Goal: Information Seeking & Learning: Learn about a topic

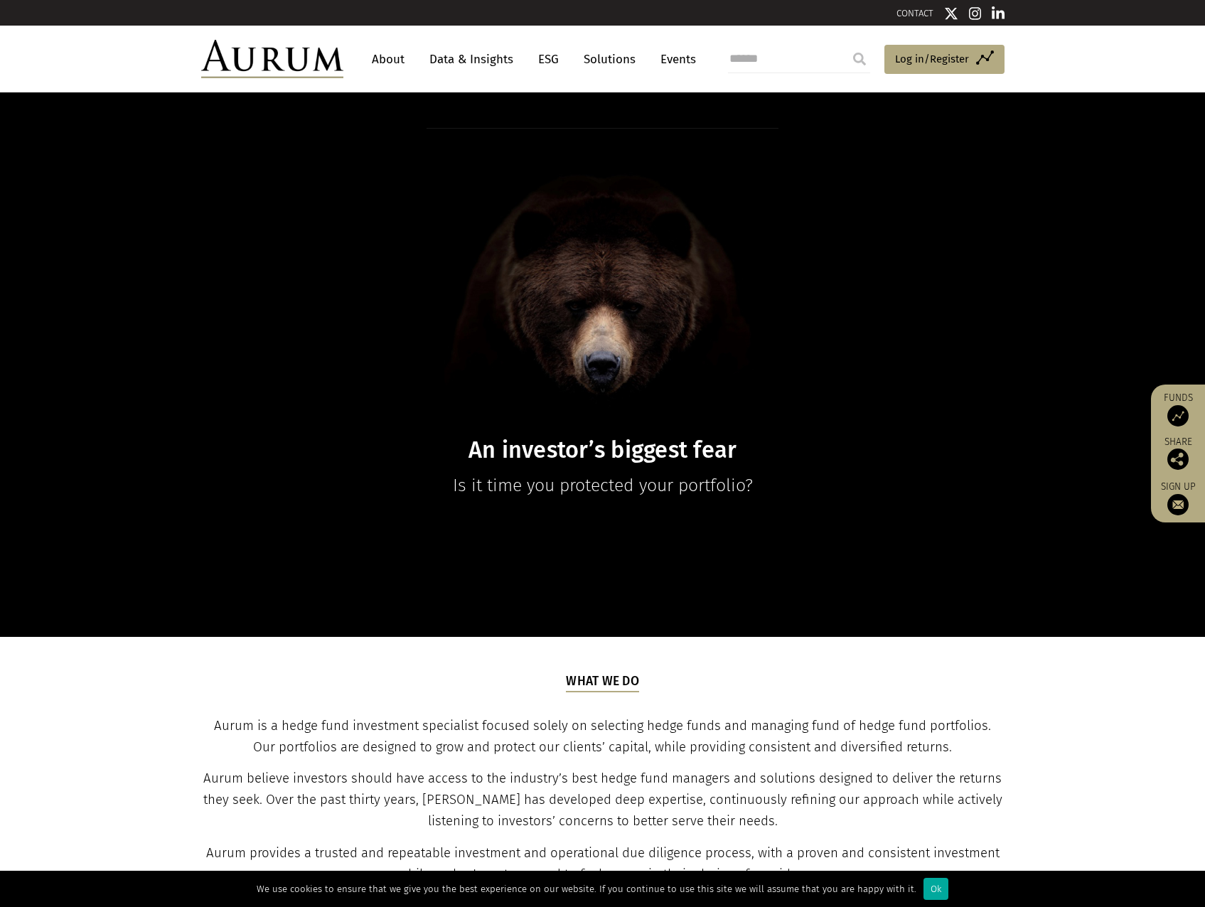
click at [383, 60] on link "About" at bounding box center [388, 59] width 47 height 26
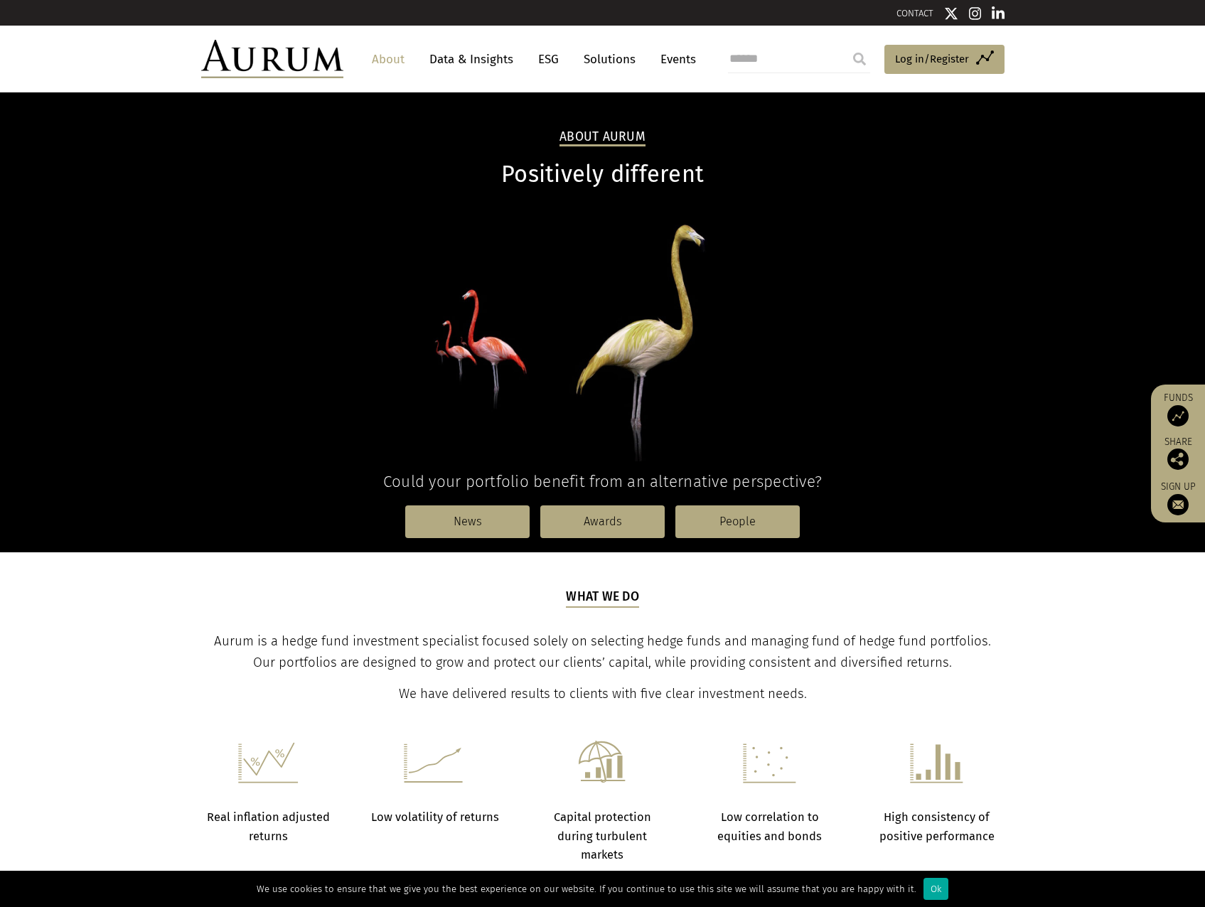
click at [477, 58] on link "Data & Insights" at bounding box center [471, 59] width 98 height 26
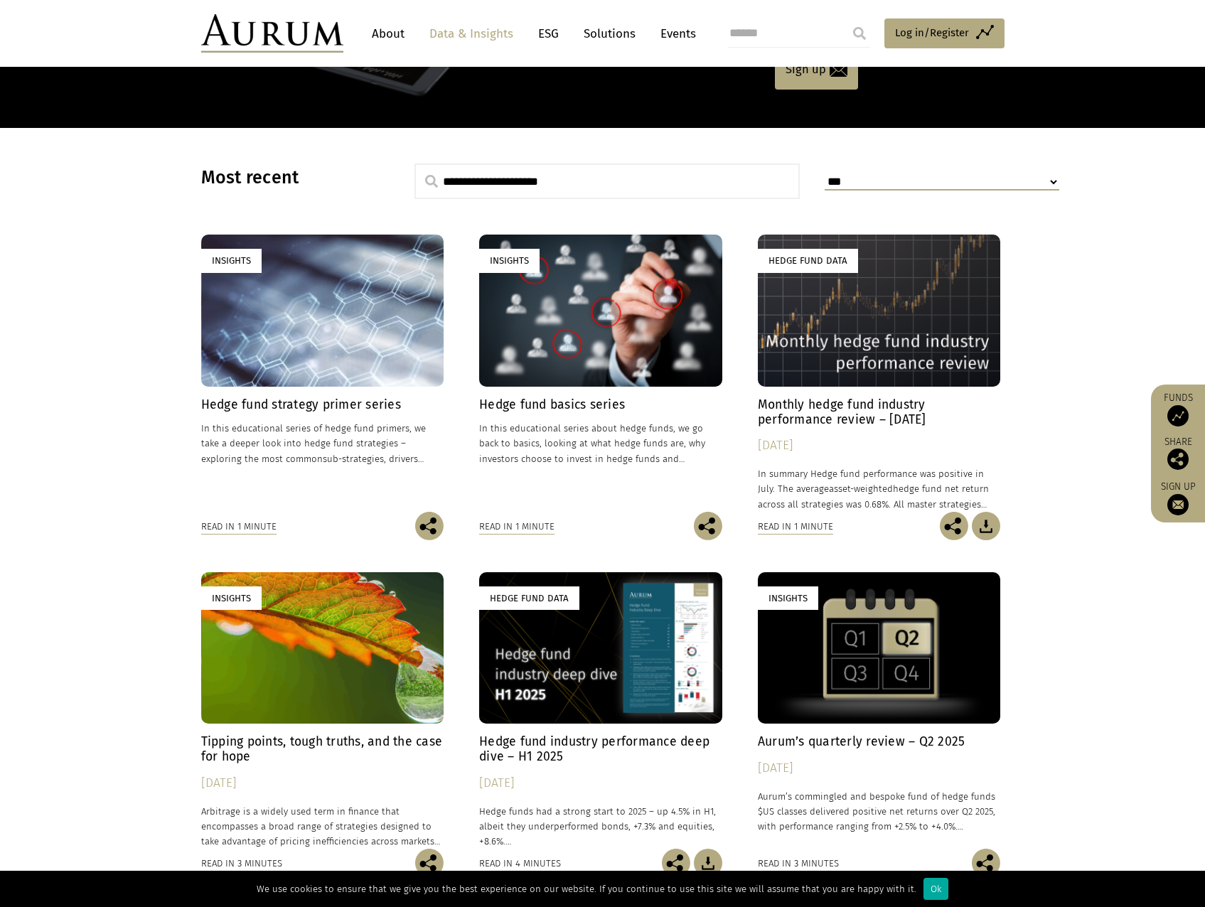
scroll to position [355, 0]
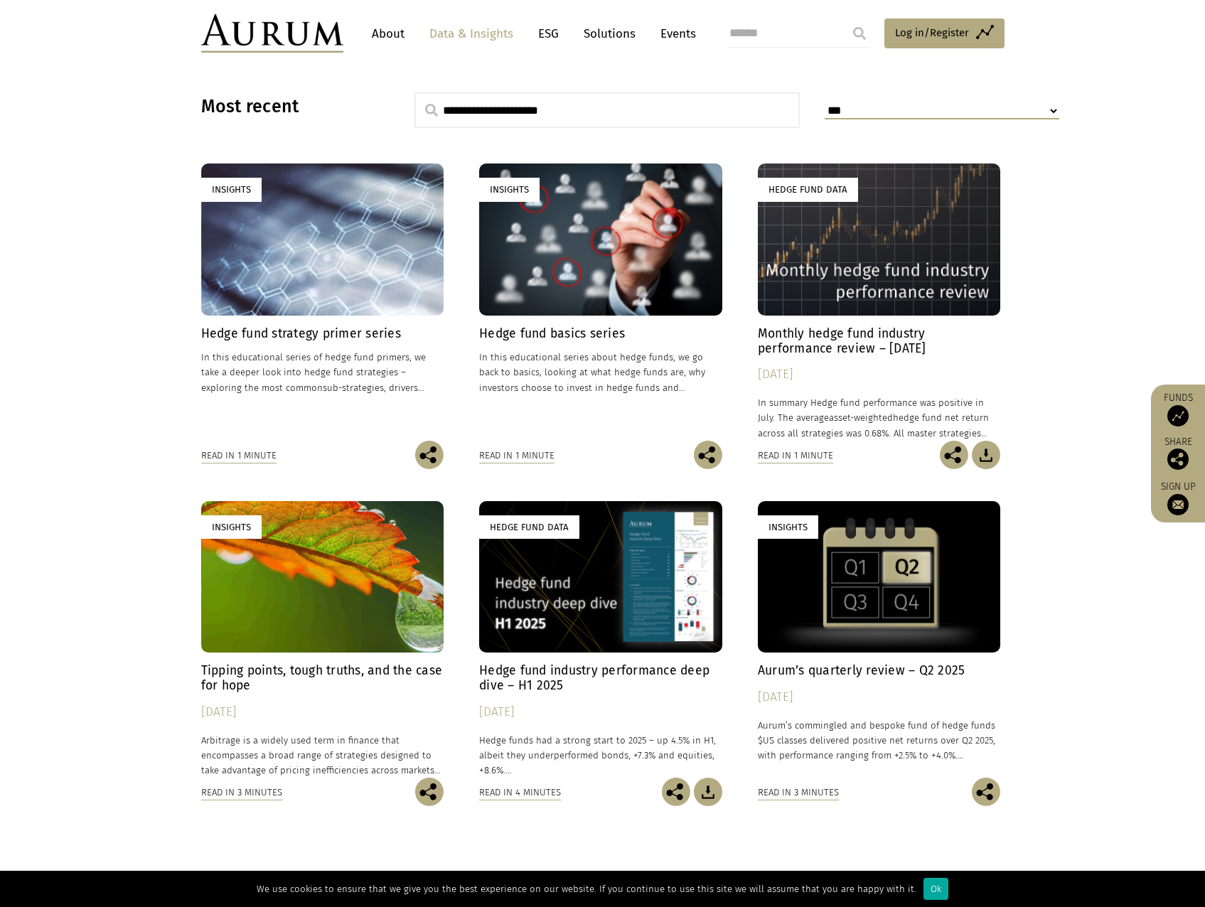
click at [380, 276] on div "Insights" at bounding box center [322, 238] width 243 height 151
click at [529, 271] on div "Insights" at bounding box center [600, 238] width 243 height 151
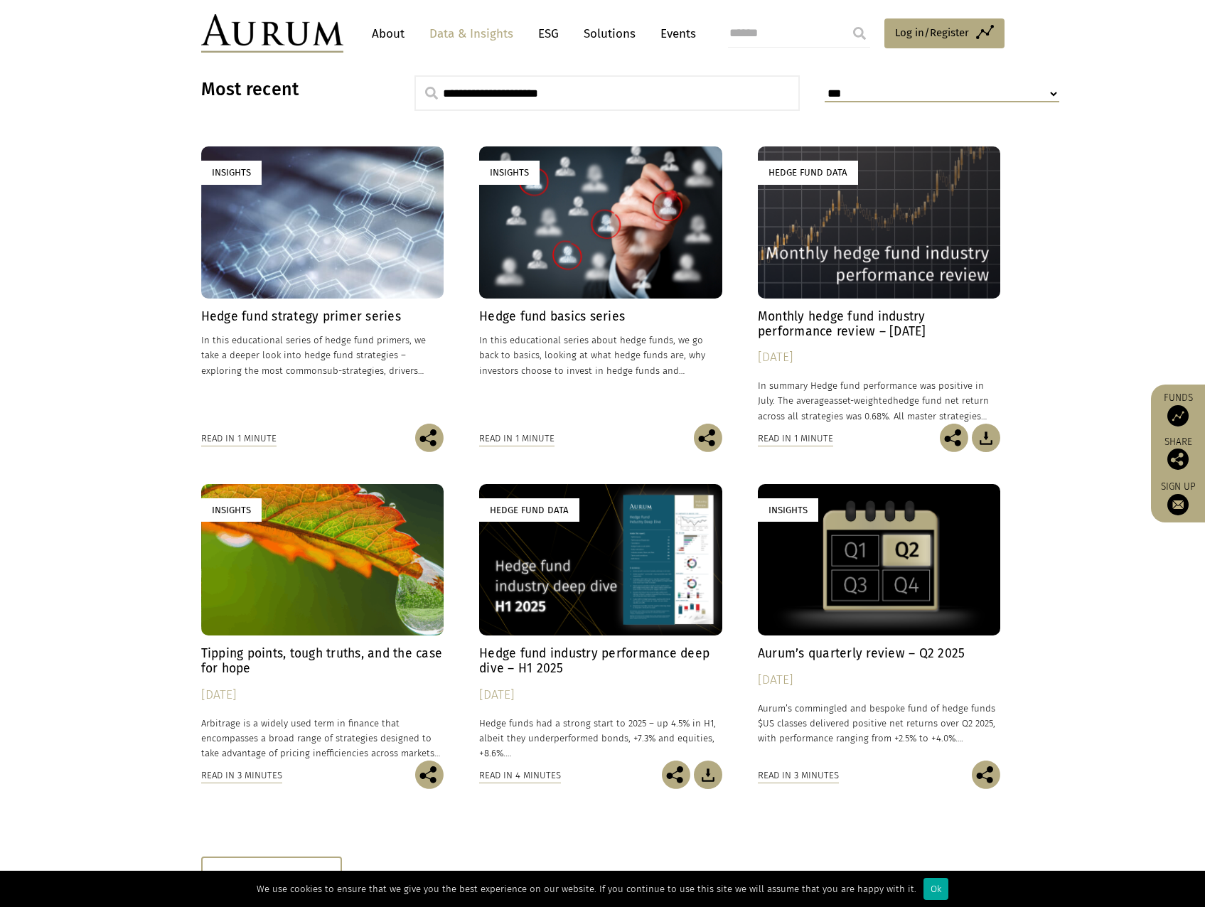
scroll to position [159, 0]
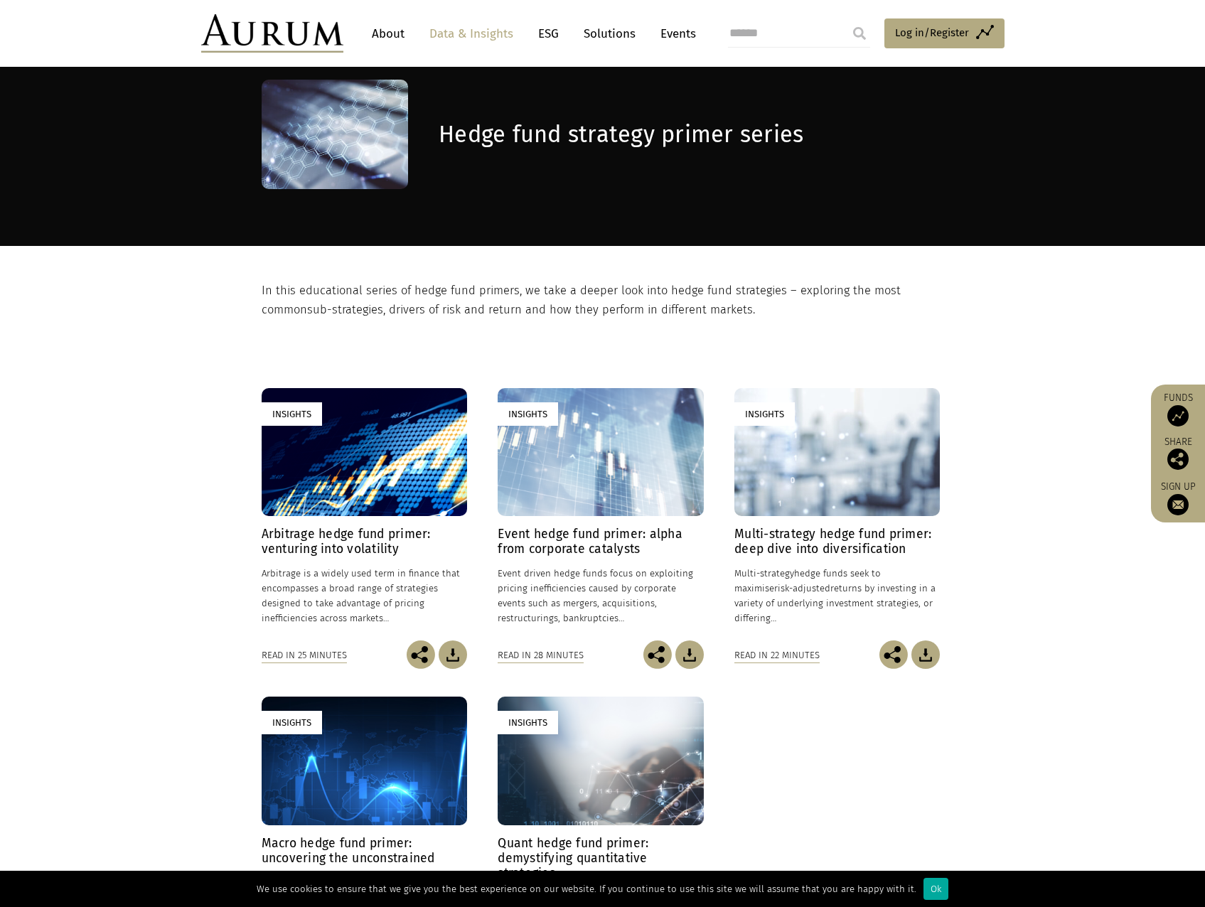
scroll to position [142, 0]
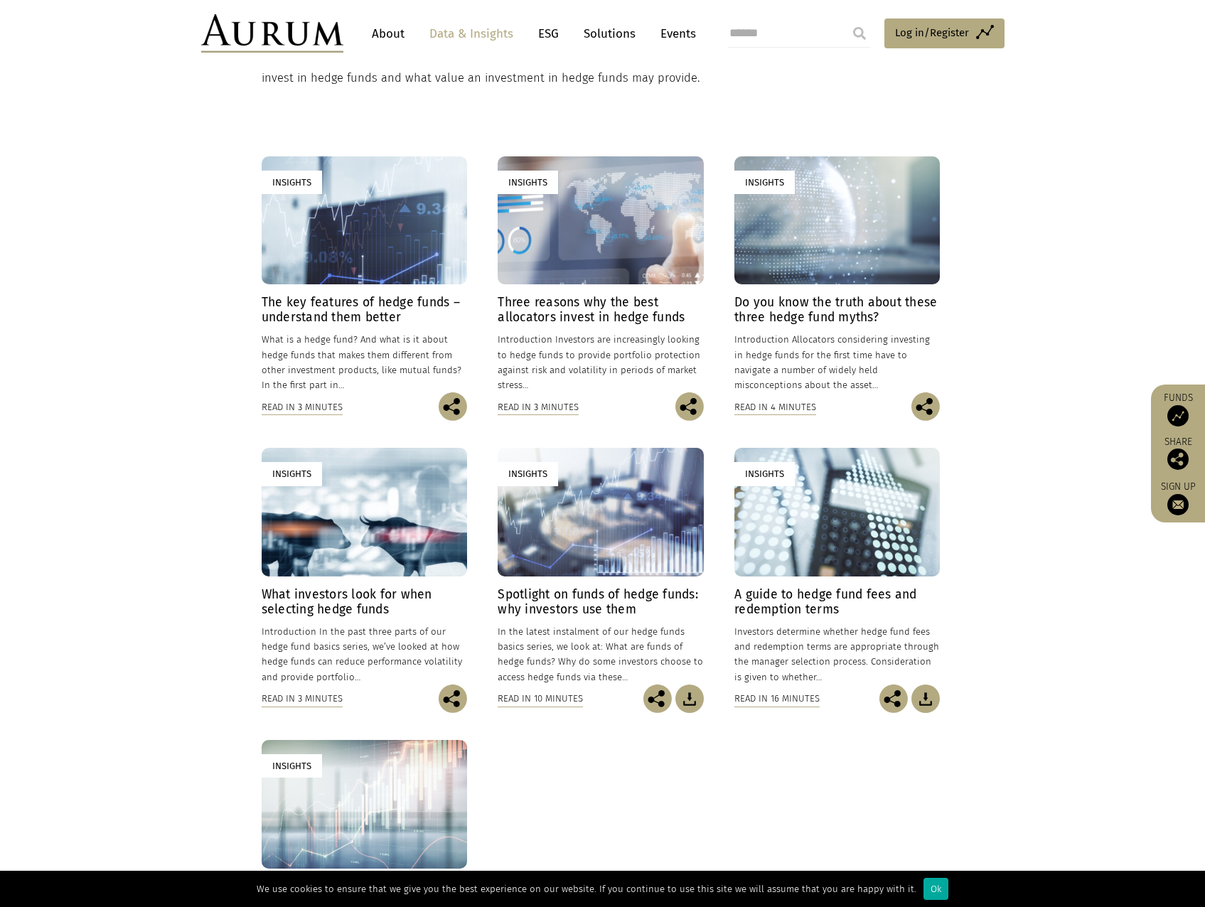
scroll to position [355, 0]
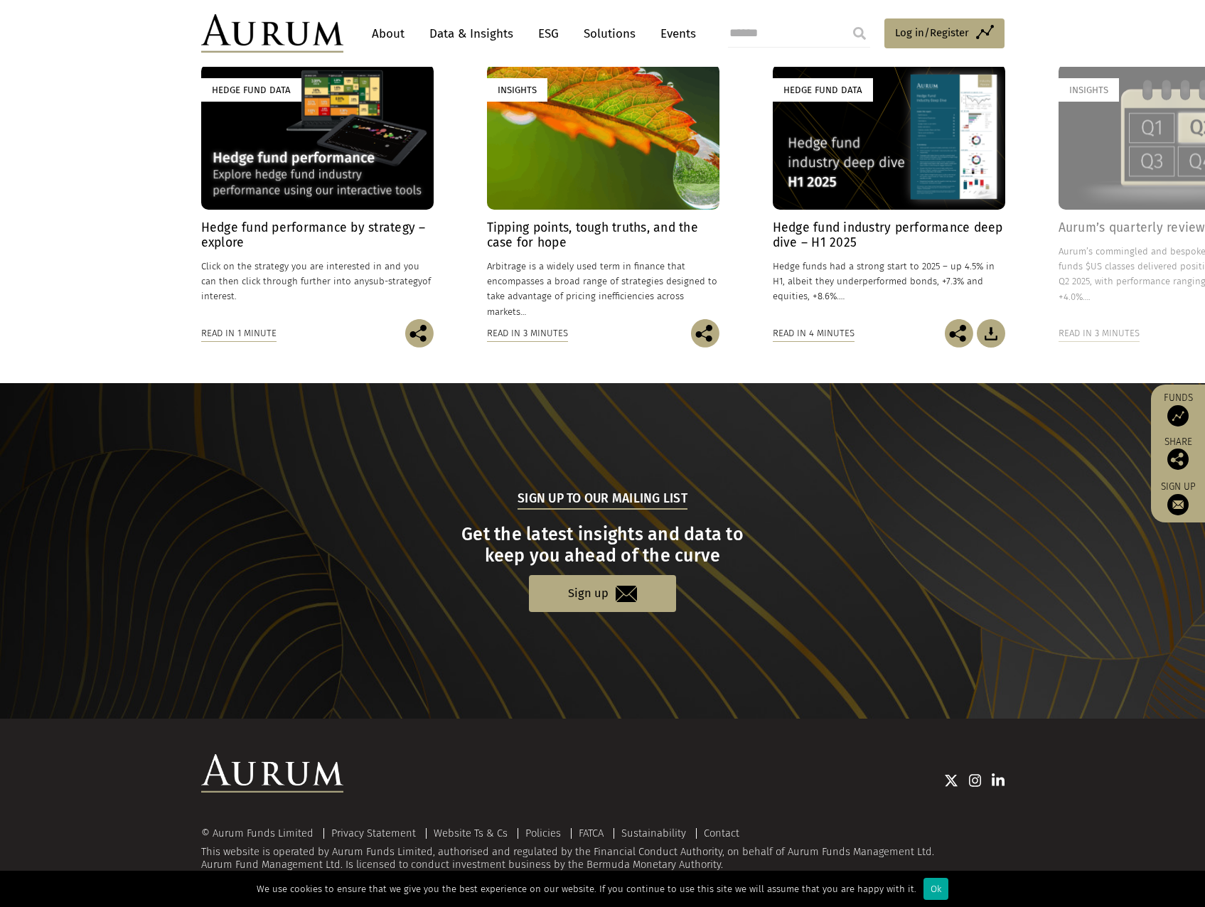
scroll to position [733, 0]
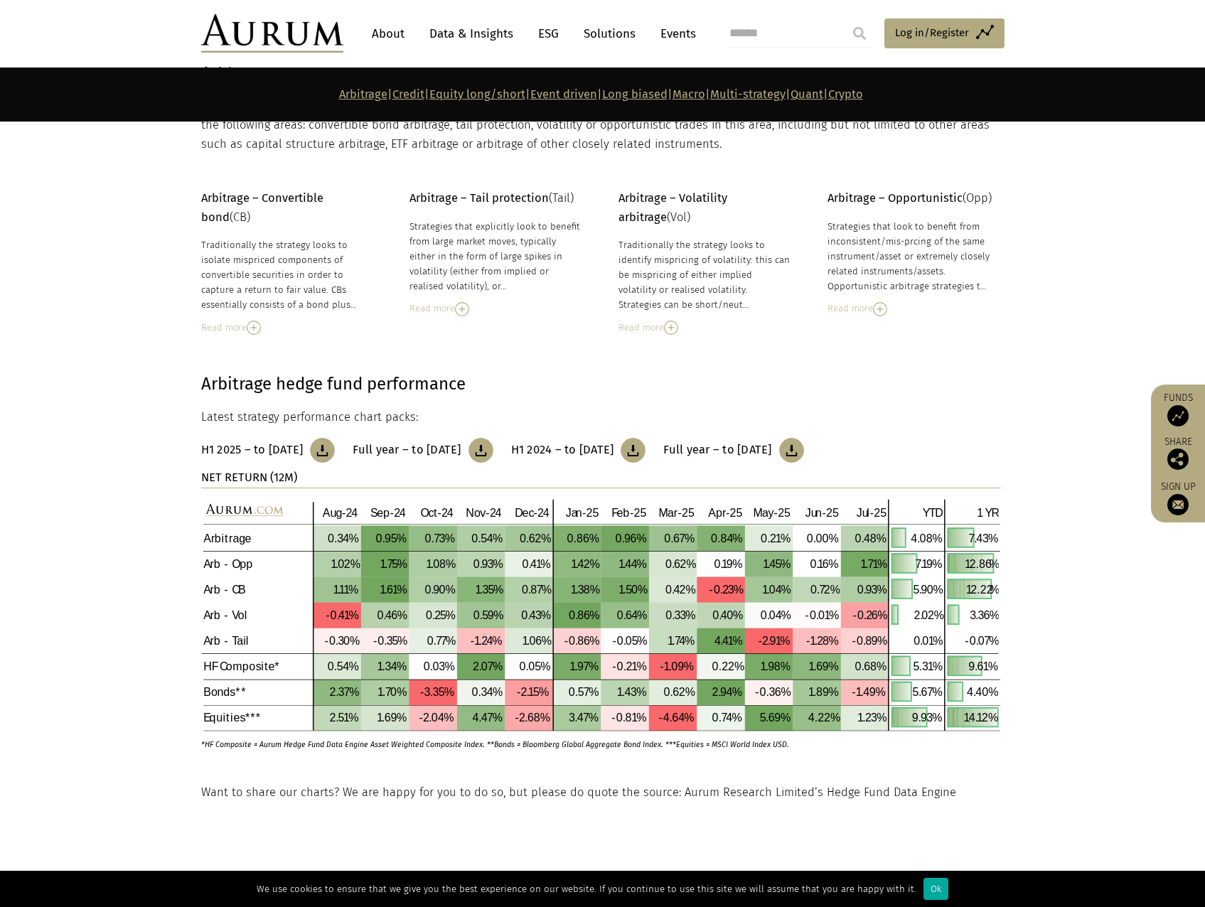
scroll to position [142, 0]
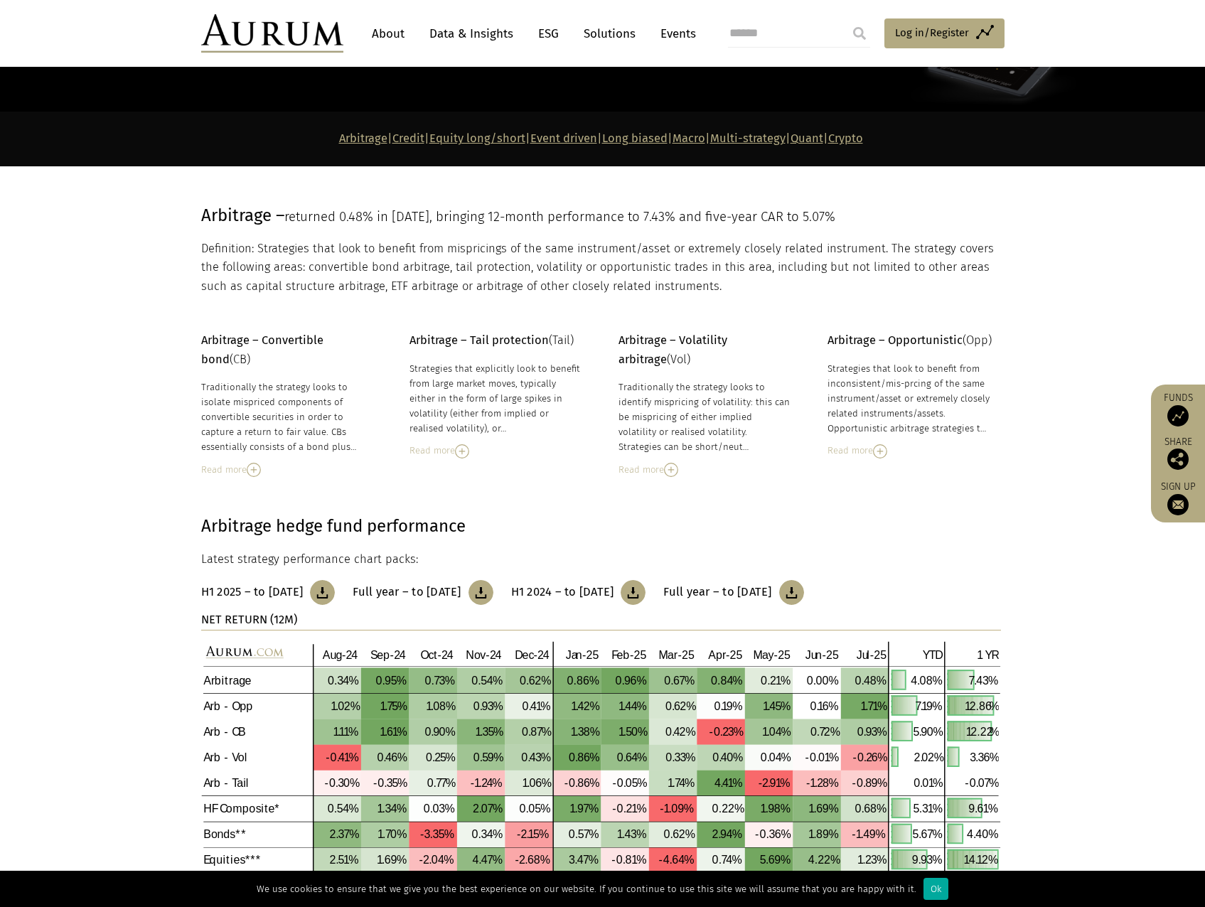
click at [889, 451] on div "Read more" at bounding box center [913, 451] width 173 height 16
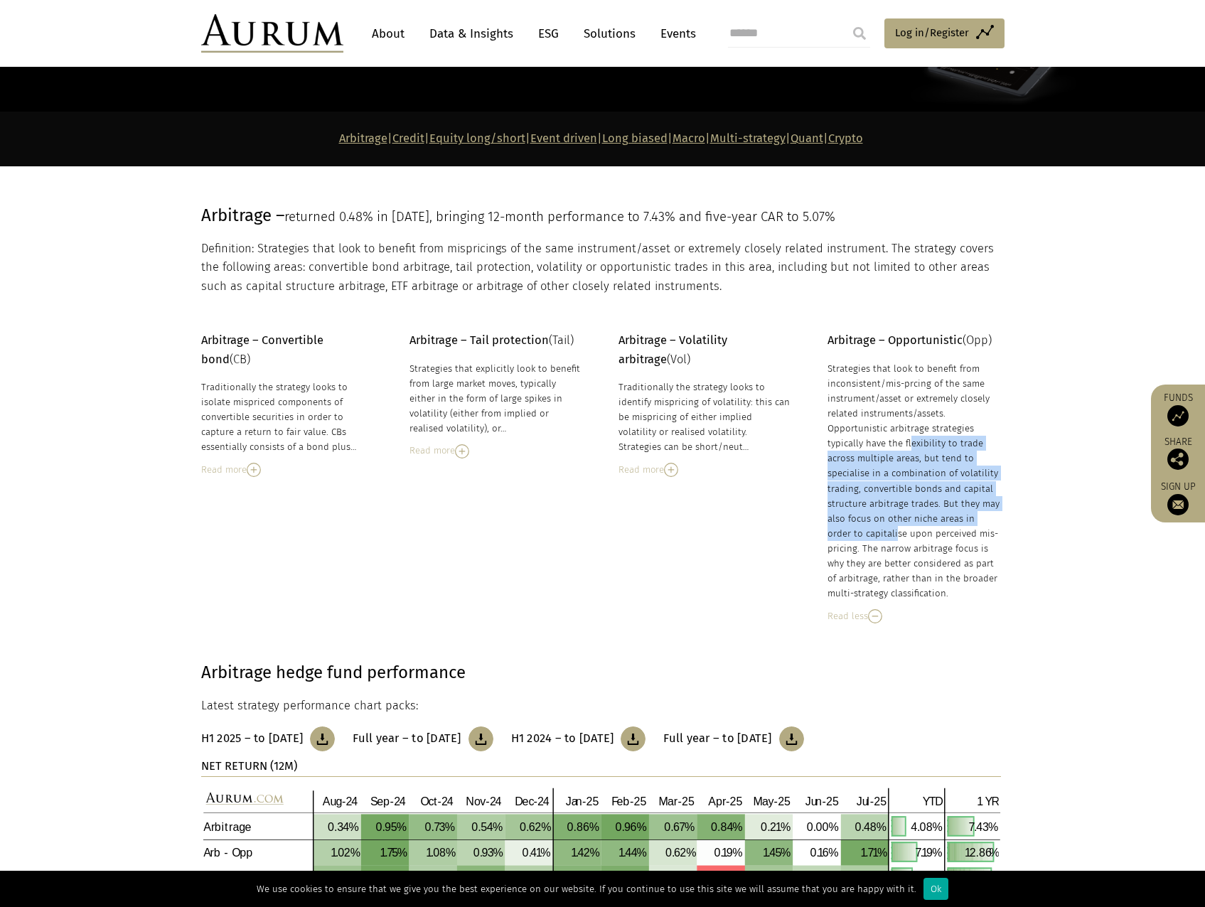
drag, startPoint x: 857, startPoint y: 445, endPoint x: 989, endPoint y: 515, distance: 149.4
click at [989, 515] on div "Strategies that look to benefit from inconsistent/mis-prcing of the same instru…" at bounding box center [913, 481] width 173 height 240
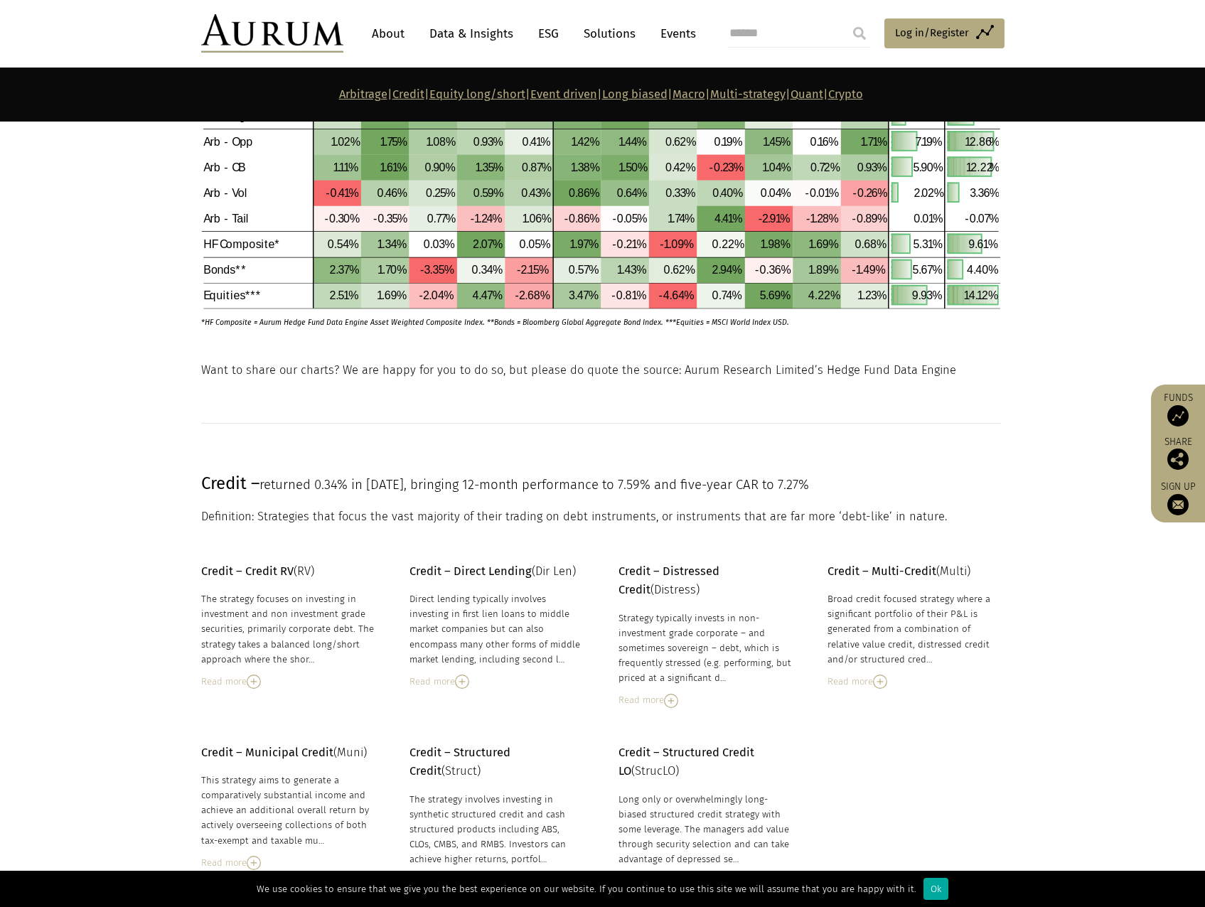
scroll to position [1066, 0]
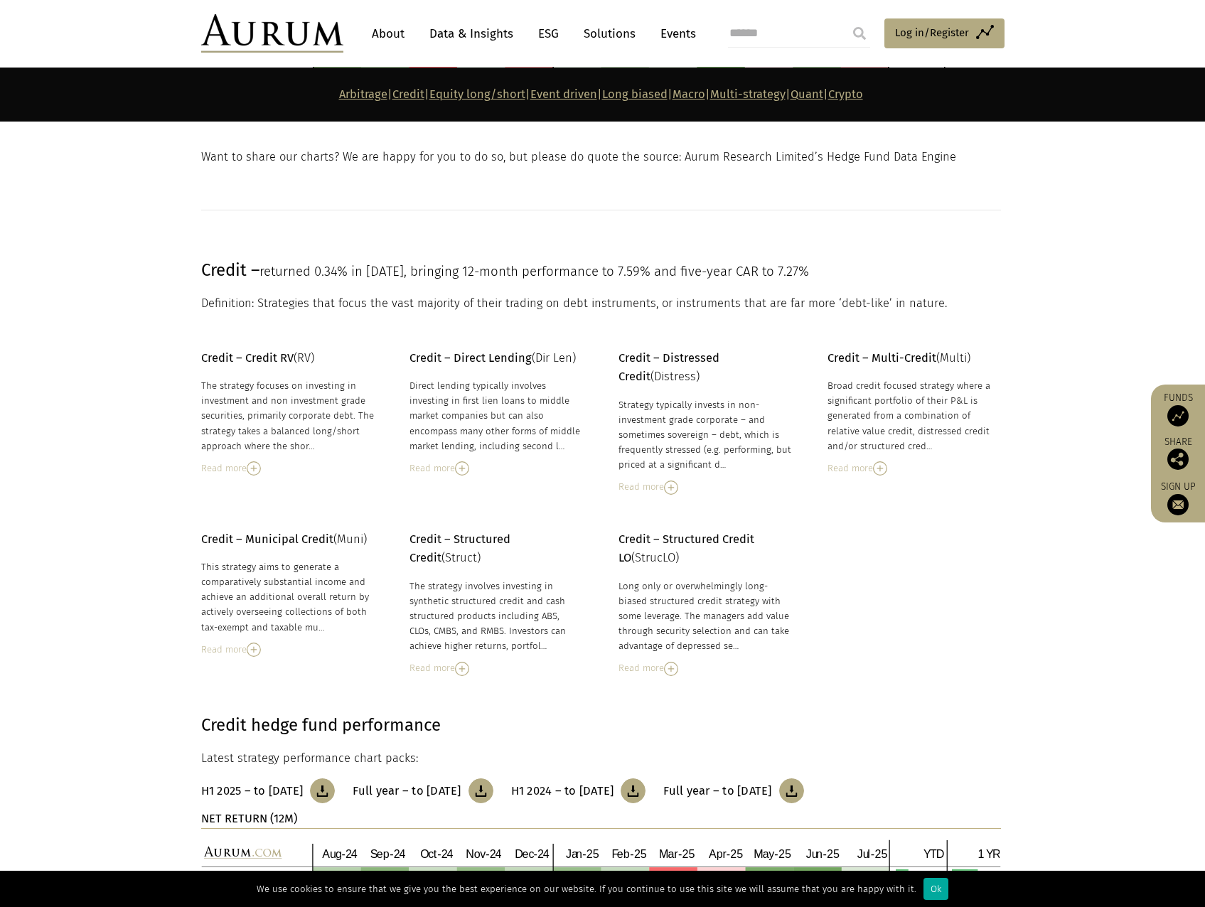
click at [261, 468] on img at bounding box center [254, 468] width 14 height 14
